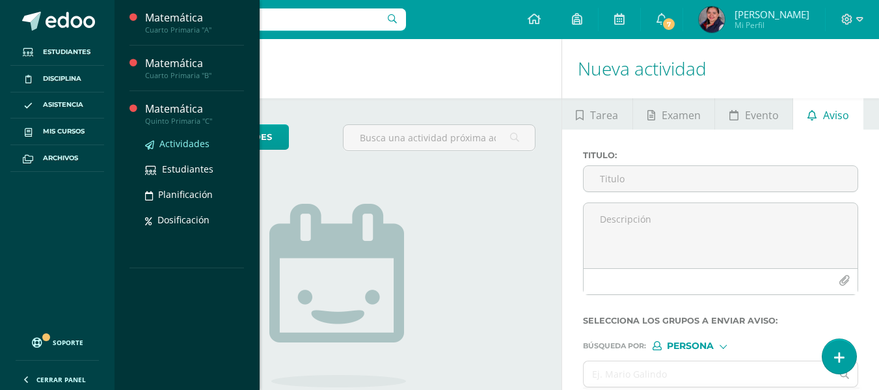
click at [175, 143] on span "Actividades" at bounding box center [184, 143] width 50 height 12
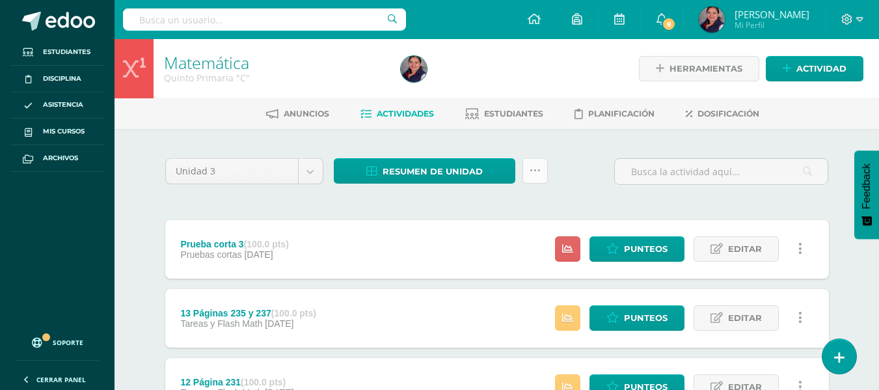
click at [532, 172] on icon at bounding box center [535, 170] width 11 height 11
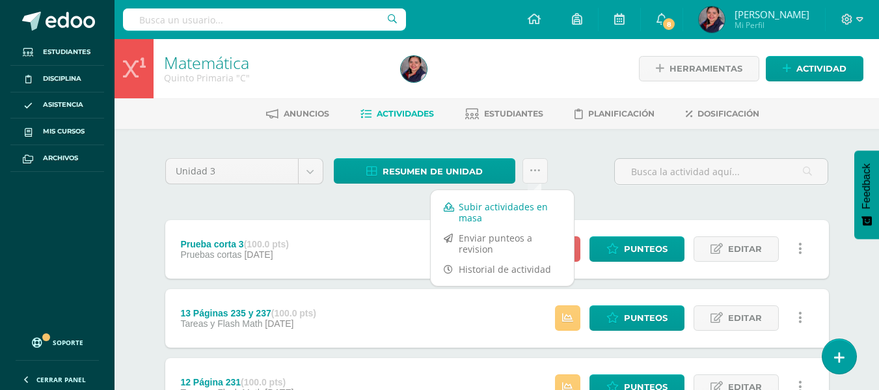
click at [497, 210] on link "Subir actividades en masa" at bounding box center [502, 212] width 143 height 31
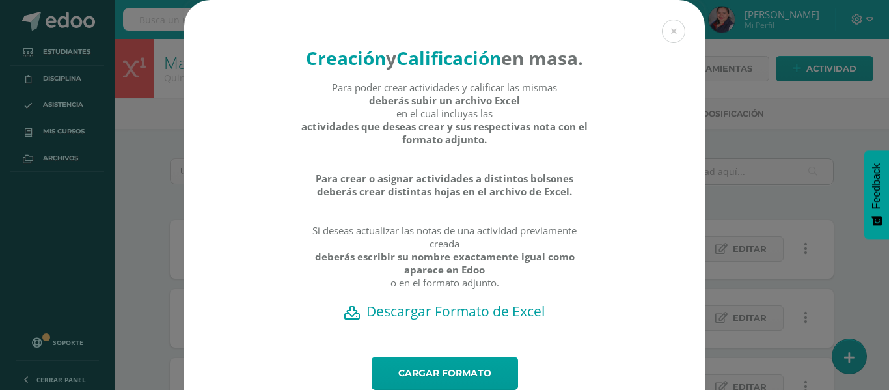
click at [411, 320] on h2 "Descargar Formato de Excel" at bounding box center [444, 311] width 475 height 18
click at [430, 383] on link "Cargar formato" at bounding box center [445, 373] width 146 height 33
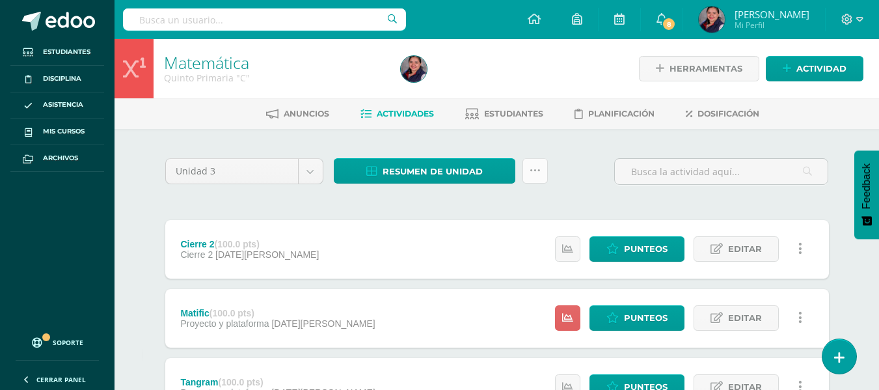
click at [540, 167] on icon at bounding box center [535, 170] width 11 height 11
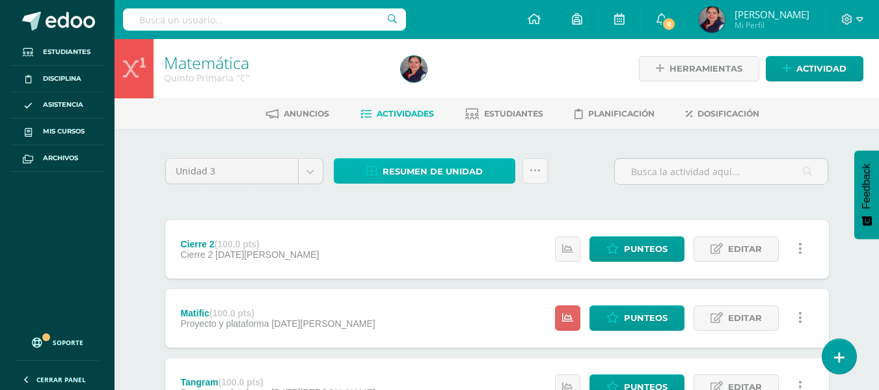
click at [467, 176] on span "Resumen de unidad" at bounding box center [433, 171] width 100 height 24
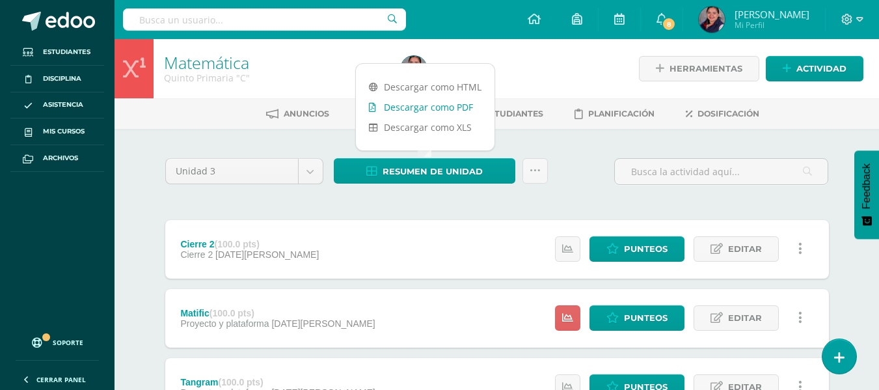
click at [409, 108] on link "Descargar como PDF" at bounding box center [425, 107] width 139 height 20
